Goal: Find specific page/section: Find specific page/section

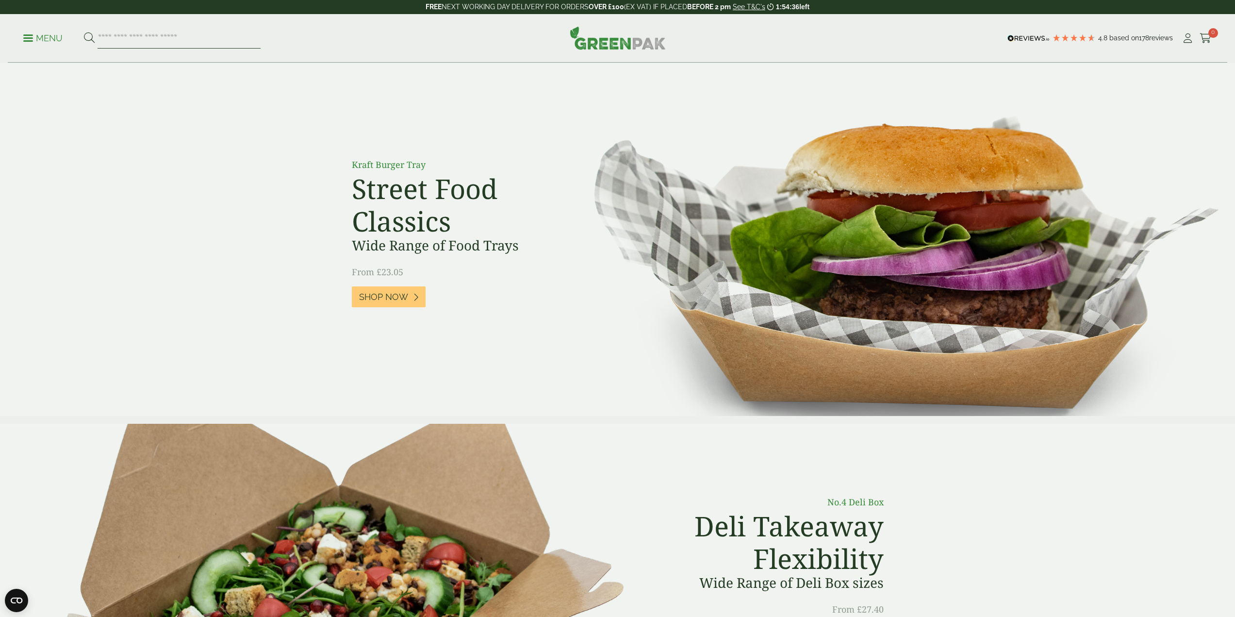
click at [161, 31] on input "search" at bounding box center [179, 38] width 163 height 20
click at [151, 35] on input "search" at bounding box center [179, 38] width 163 height 20
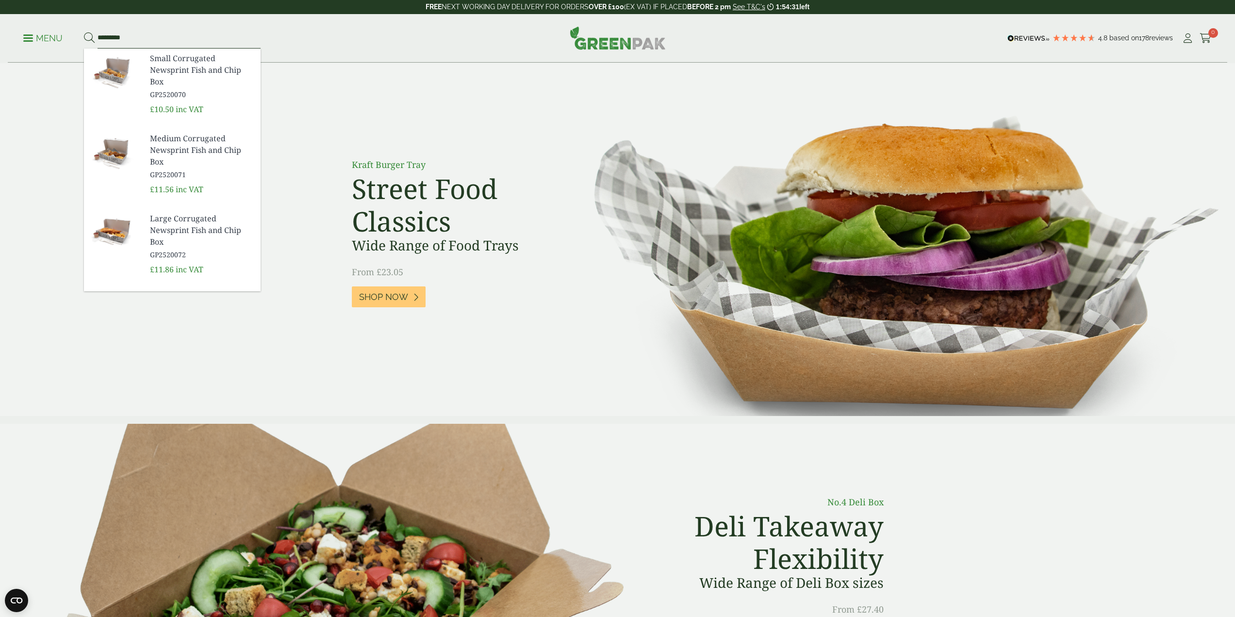
type input "*********"
click at [84, 32] on button at bounding box center [89, 38] width 11 height 13
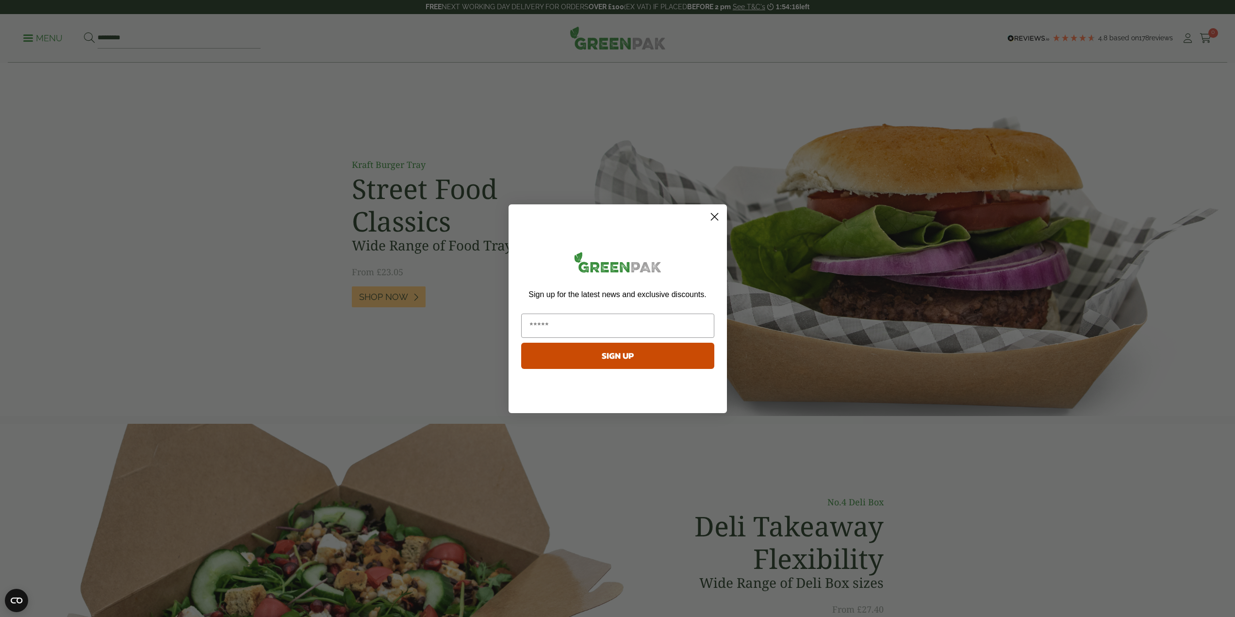
click at [715, 215] on circle "Close dialog" at bounding box center [714, 216] width 16 height 16
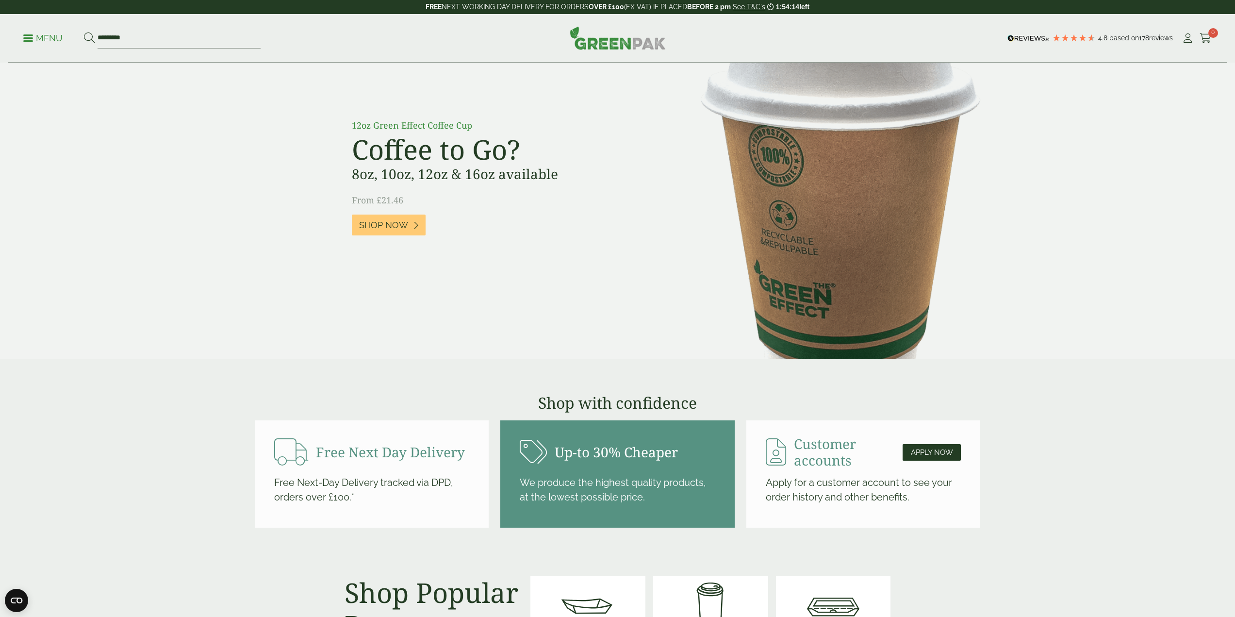
scroll to position [1165, 0]
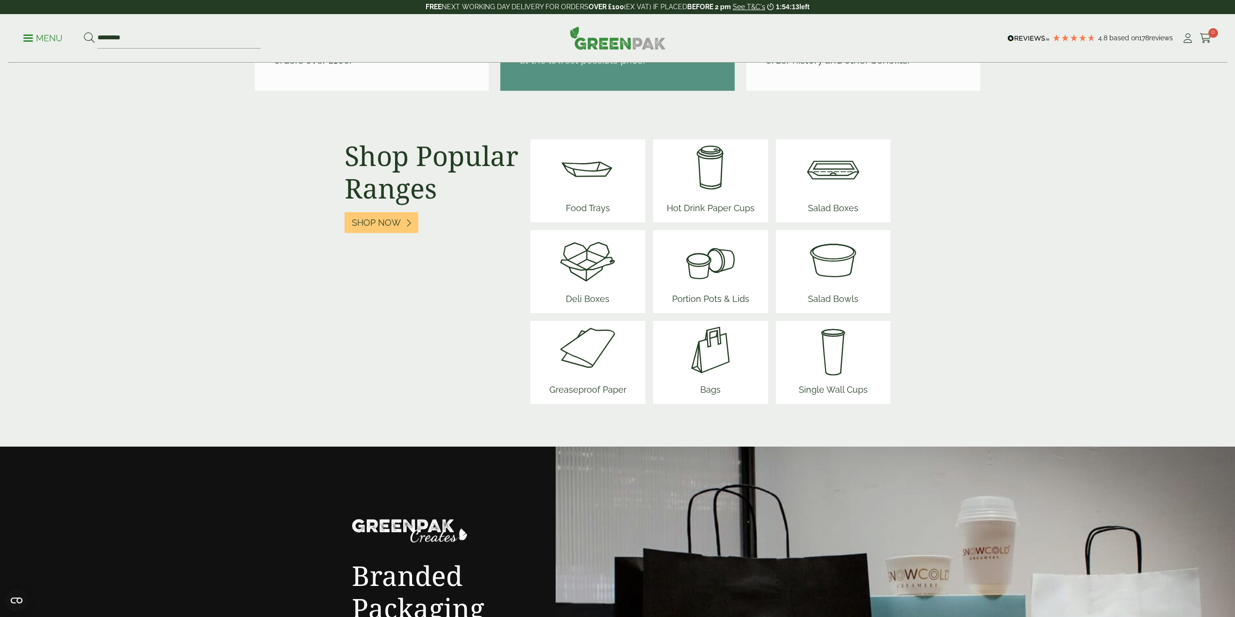
click at [589, 360] on img at bounding box center [588, 350] width 85 height 58
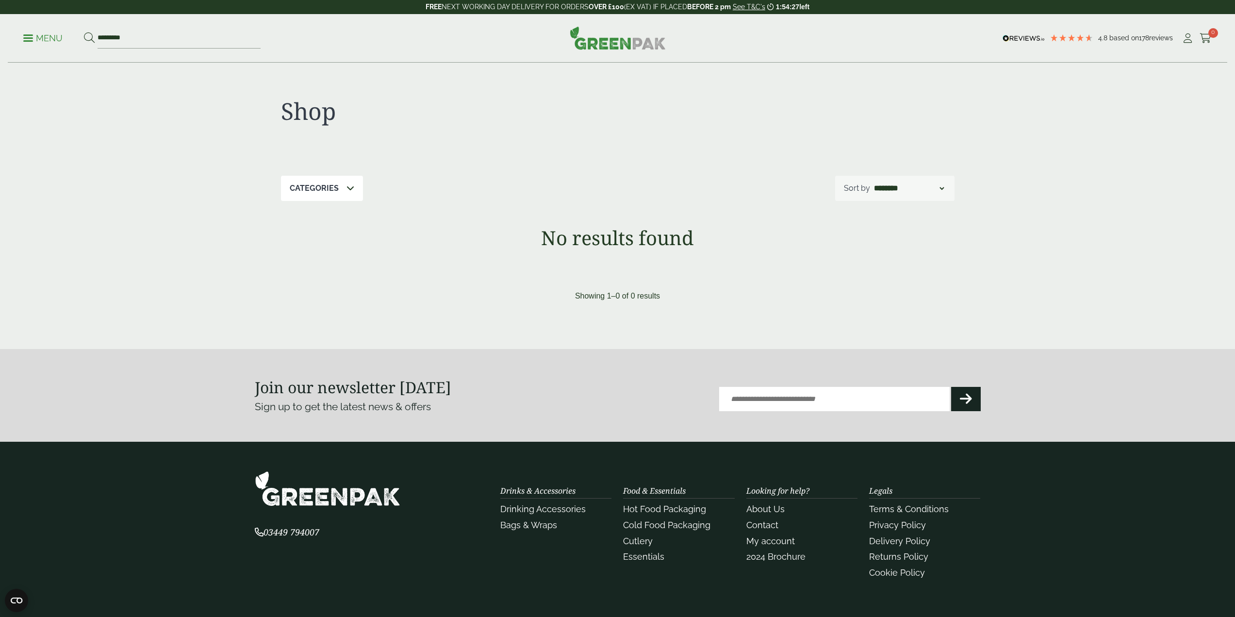
click at [42, 41] on p "Menu" at bounding box center [42, 39] width 39 height 12
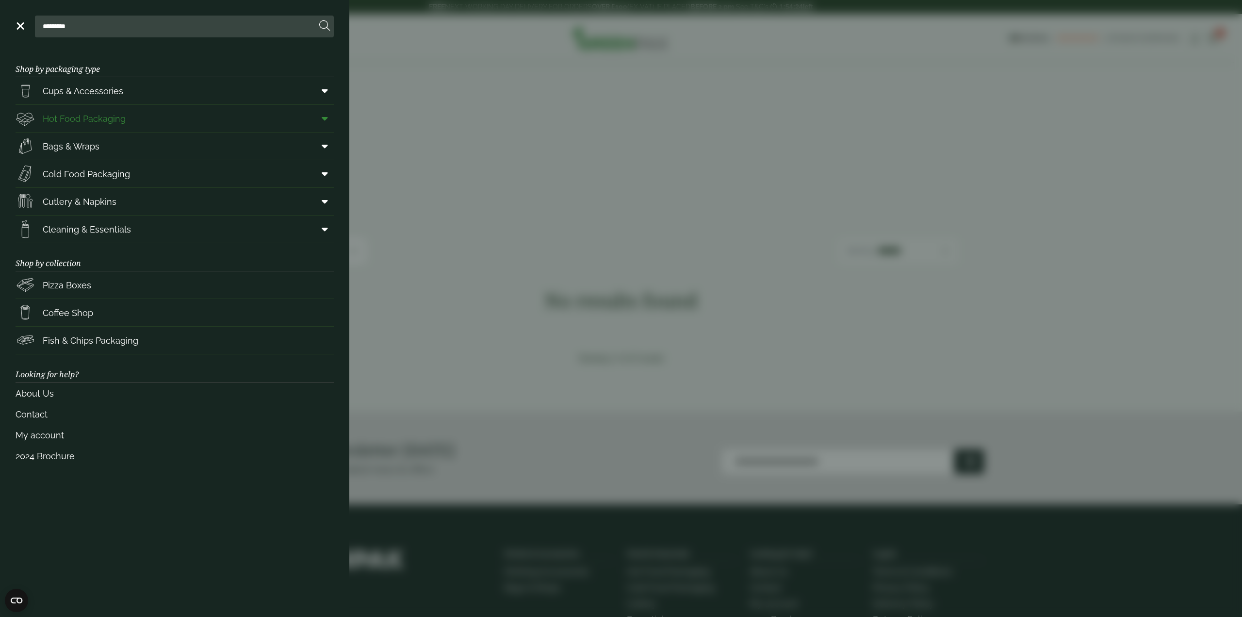
click at [113, 119] on span "Hot Food Packaging" at bounding box center [84, 118] width 83 height 13
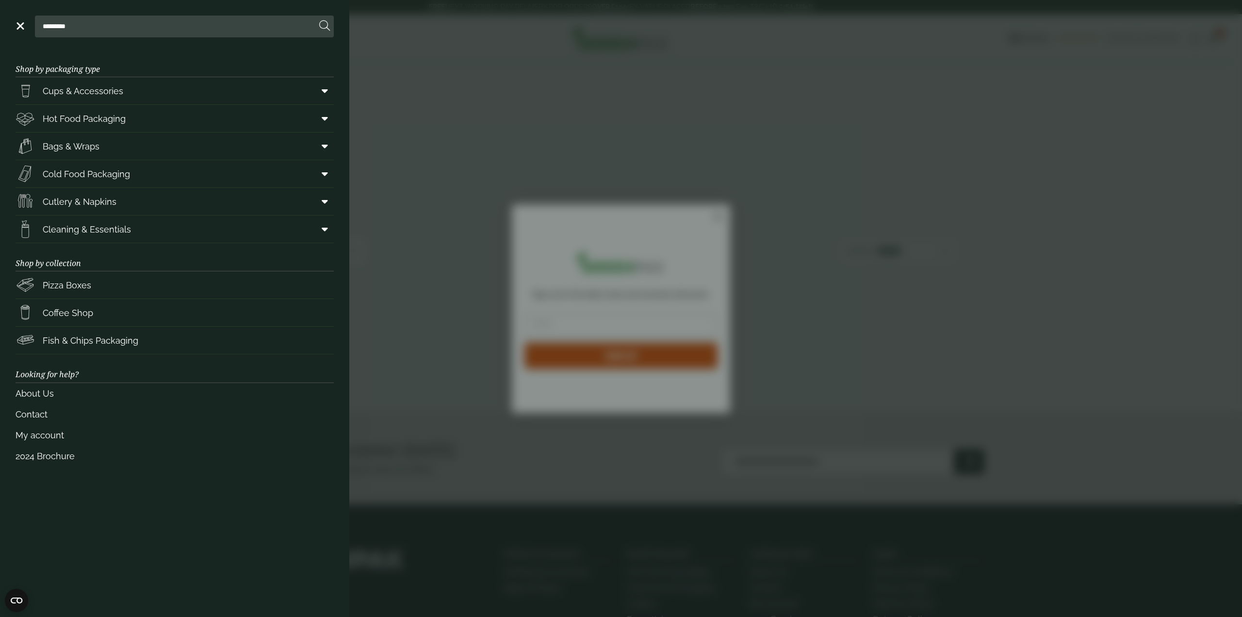
click at [18, 29] on link "Menu" at bounding box center [20, 25] width 10 height 10
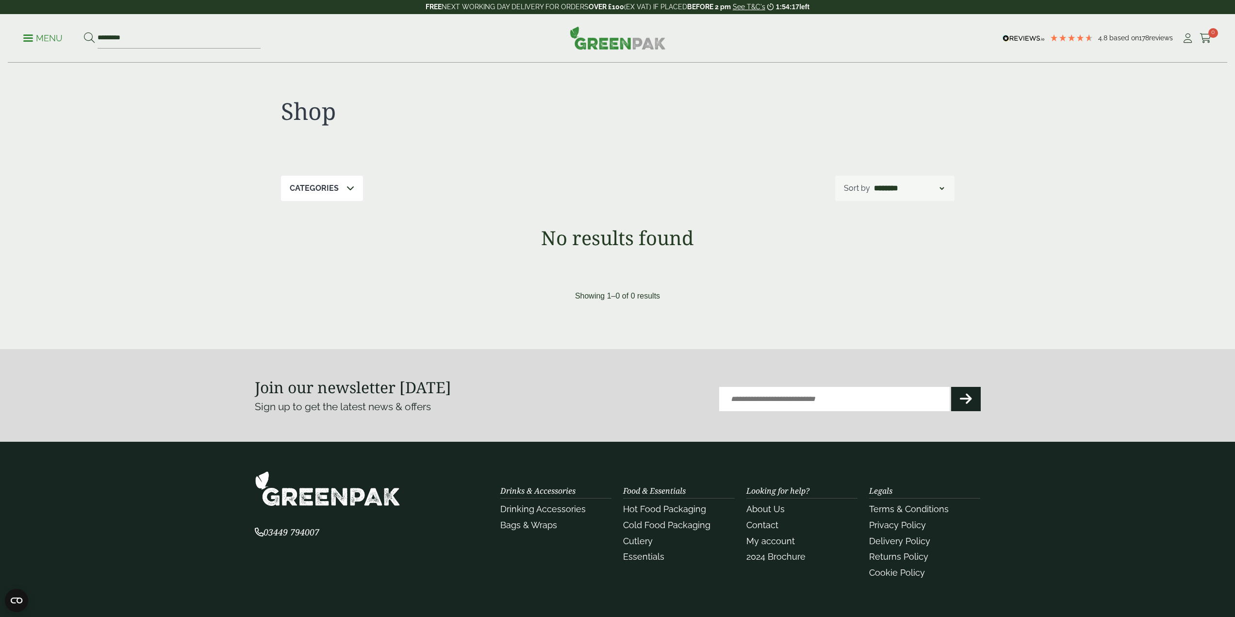
drag, startPoint x: 531, startPoint y: 187, endPoint x: 542, endPoint y: 190, distance: 11.1
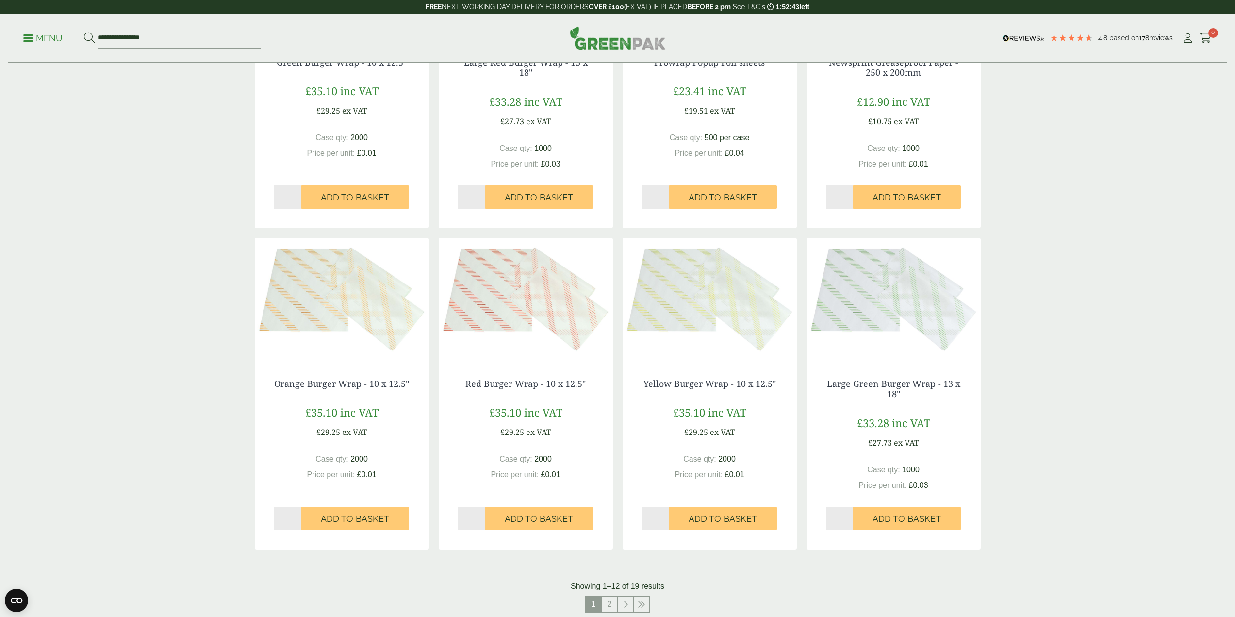
scroll to position [679, 0]
